Goal: Use online tool/utility: Use online tool/utility

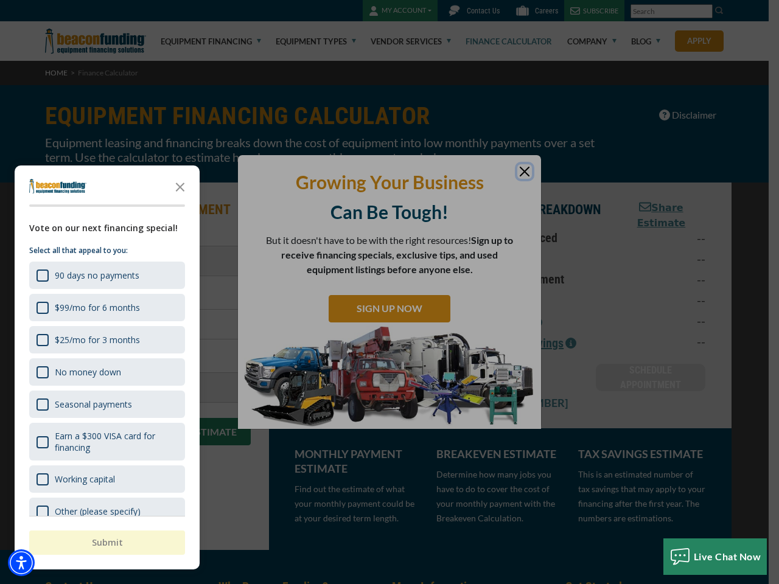
click at [390, 292] on div "button" at bounding box center [389, 292] width 779 height 584
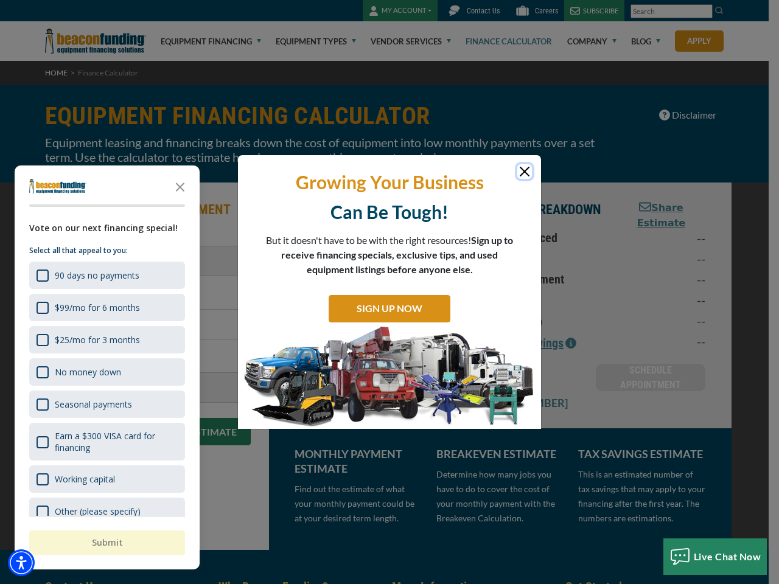
click at [21, 563] on img "Accessibility Menu" at bounding box center [21, 563] width 27 height 27
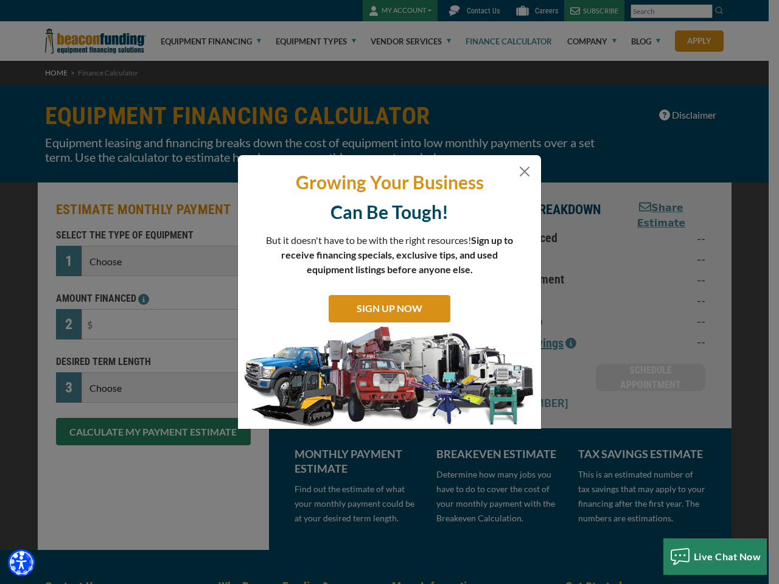
click at [390, 292] on body "Skip to main content Enable accessibility for low vision Open the accessibility…" at bounding box center [389, 292] width 779 height 584
click at [180, 186] on body "Skip to main content Enable accessibility for low vision Open the accessibility…" at bounding box center [389, 292] width 779 height 584
